Goal: Navigation & Orientation: Find specific page/section

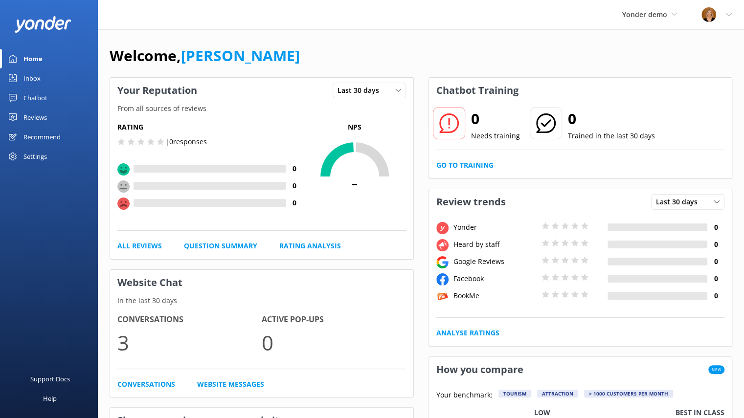
click at [677, 18] on div "Yonder demo Yonder Yonder demo Rocket Skydive Lockdown Tours (Wherewolf) Demo A…" at bounding box center [649, 14] width 79 height 29
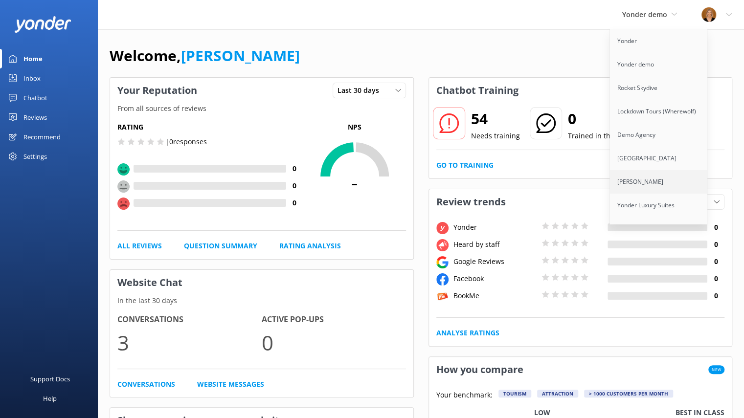
click at [643, 185] on link "[PERSON_NAME]" at bounding box center [659, 181] width 98 height 23
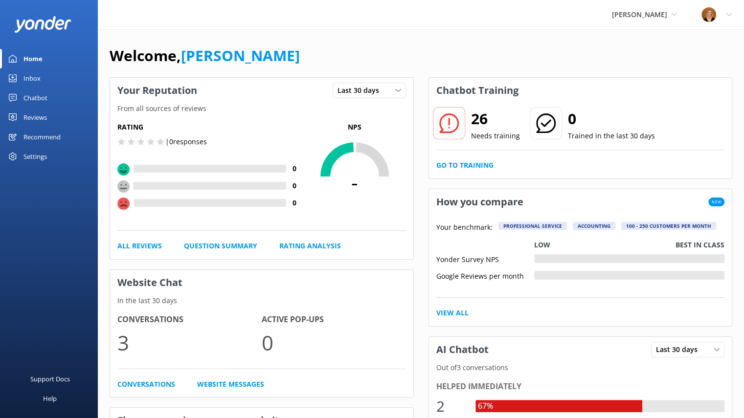
click at [49, 92] on link "Chatbot" at bounding box center [49, 98] width 98 height 20
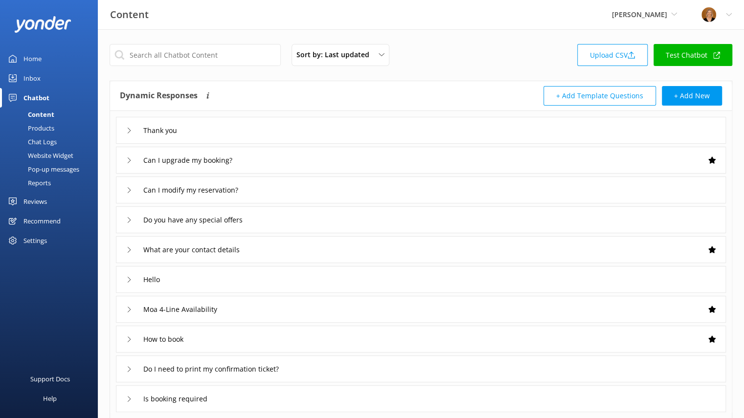
click at [39, 60] on div "Home" at bounding box center [32, 59] width 18 height 20
